Goal: Find specific page/section: Find specific page/section

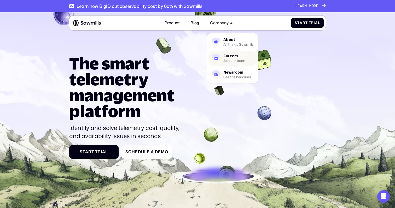
click at [232, 55] on div "Careers" at bounding box center [234, 56] width 22 height 4
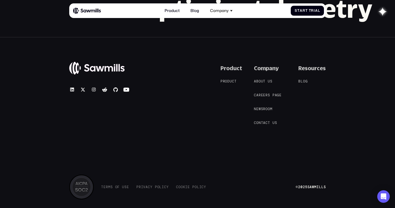
scroll to position [502, 0]
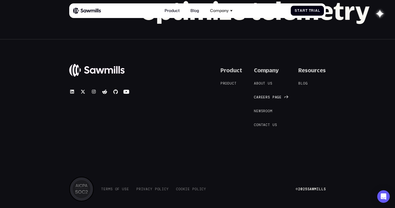
click at [260, 97] on span "r" at bounding box center [259, 97] width 2 height 4
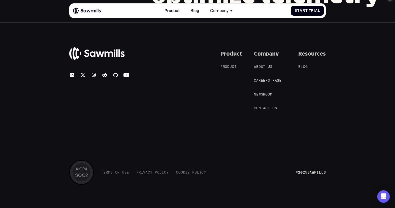
scroll to position [525, 0]
